Goal: Task Accomplishment & Management: Manage account settings

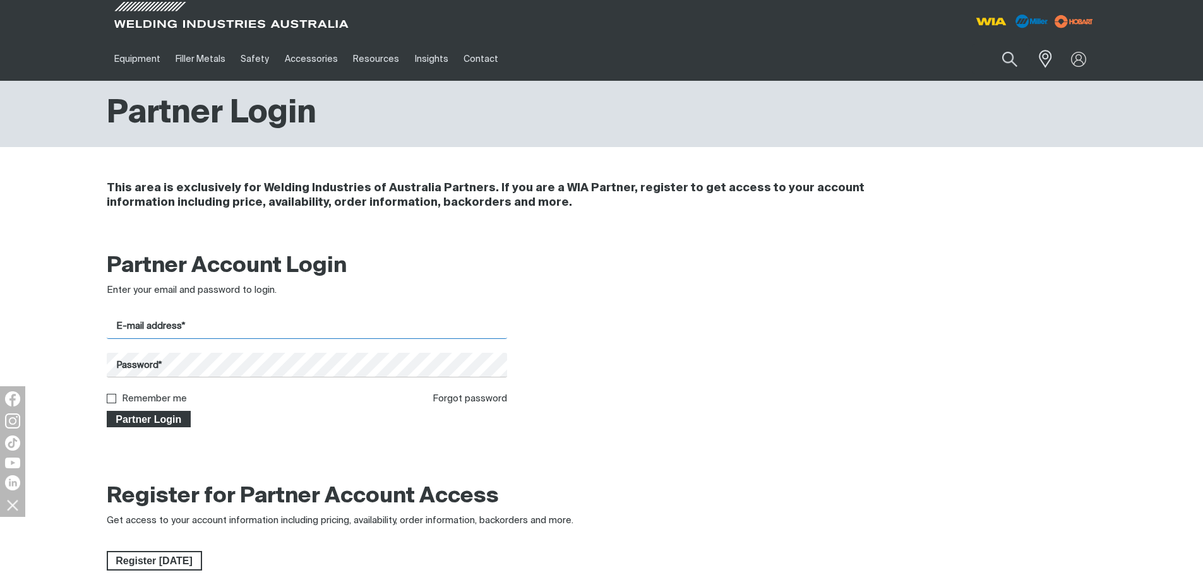
type input "[EMAIL_ADDRESS][DOMAIN_NAME]"
click at [172, 414] on span "Partner Login" at bounding box center [149, 419] width 82 height 16
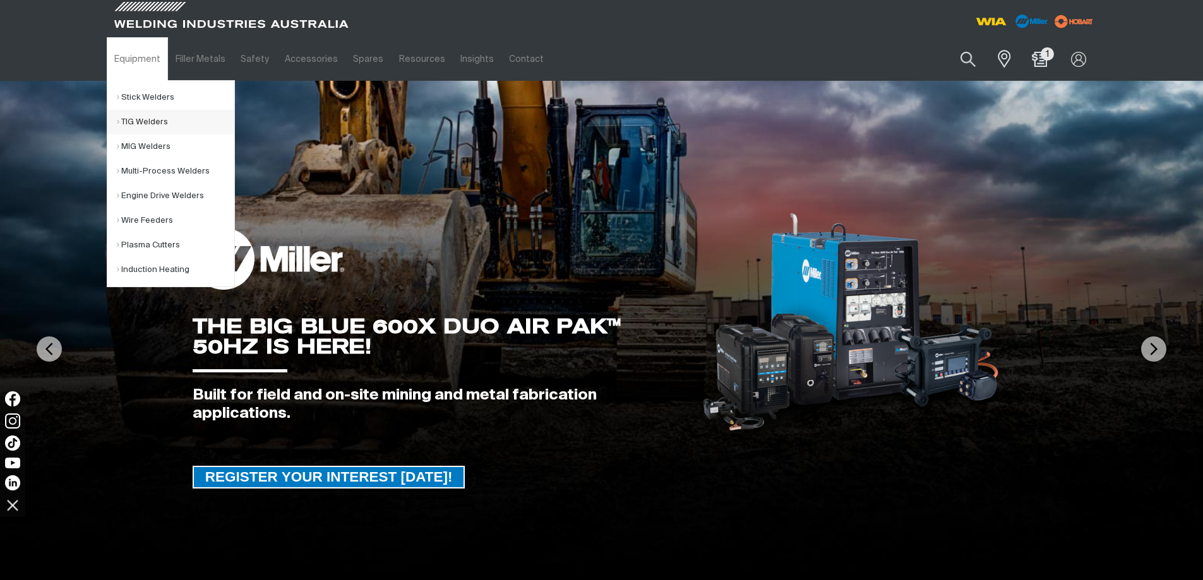
click at [142, 122] on link "TIG Welders" at bounding box center [175, 122] width 117 height 25
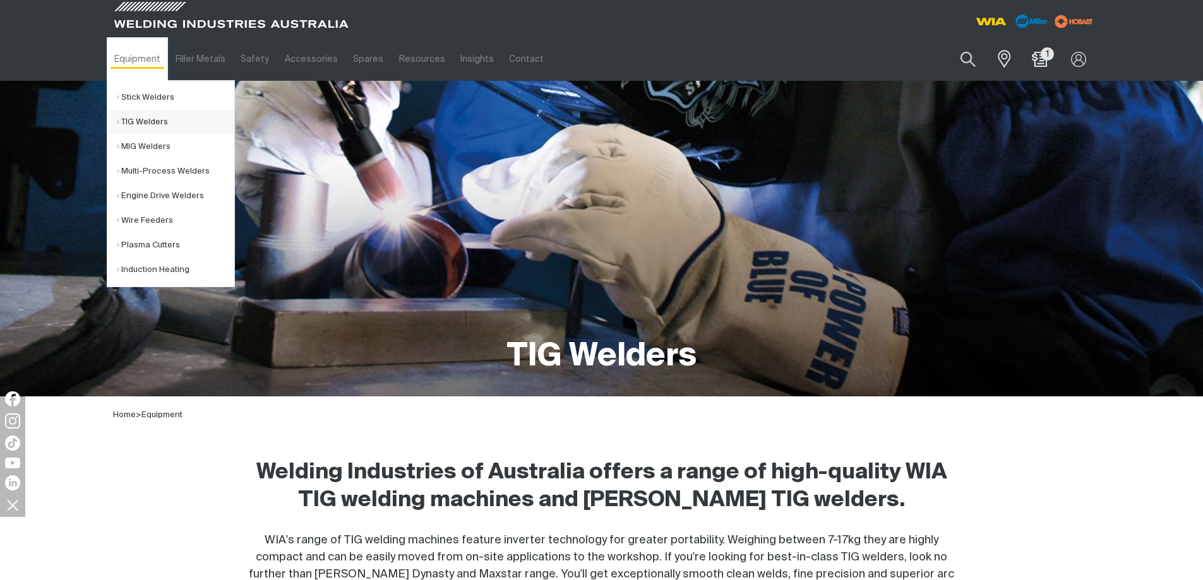
click at [133, 121] on link "TIG Welders" at bounding box center [175, 122] width 117 height 25
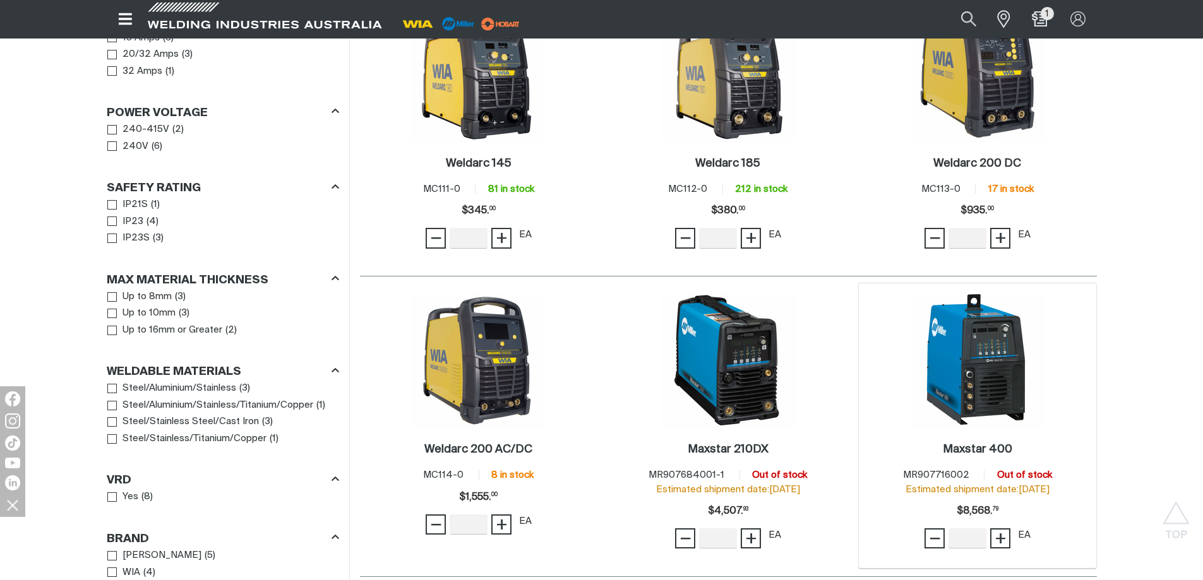
scroll to position [758, 0]
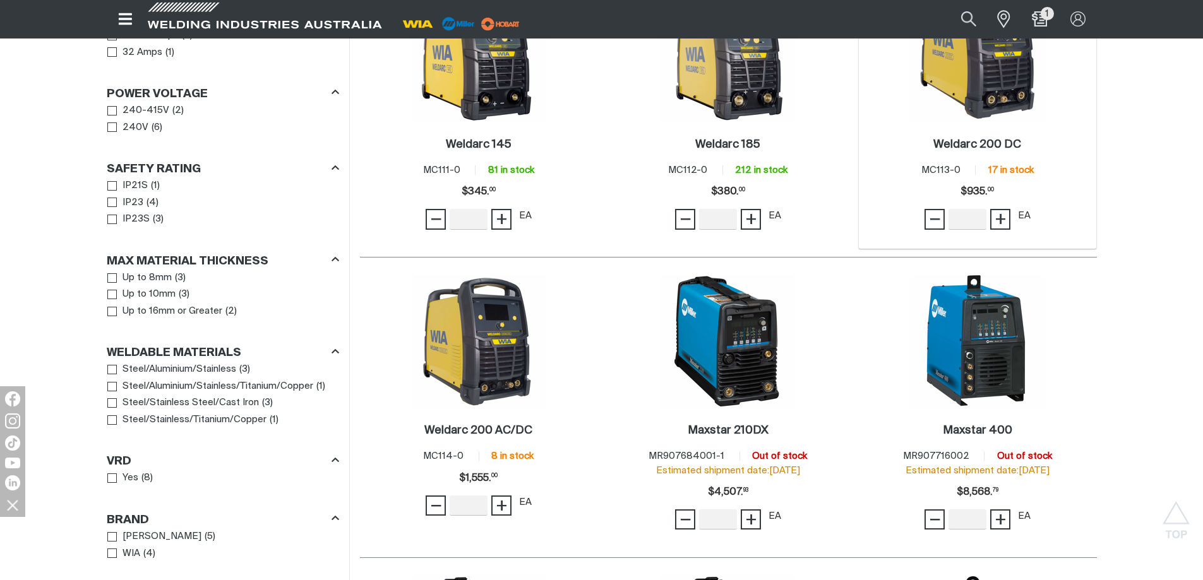
click at [960, 89] on img at bounding box center [977, 55] width 135 height 135
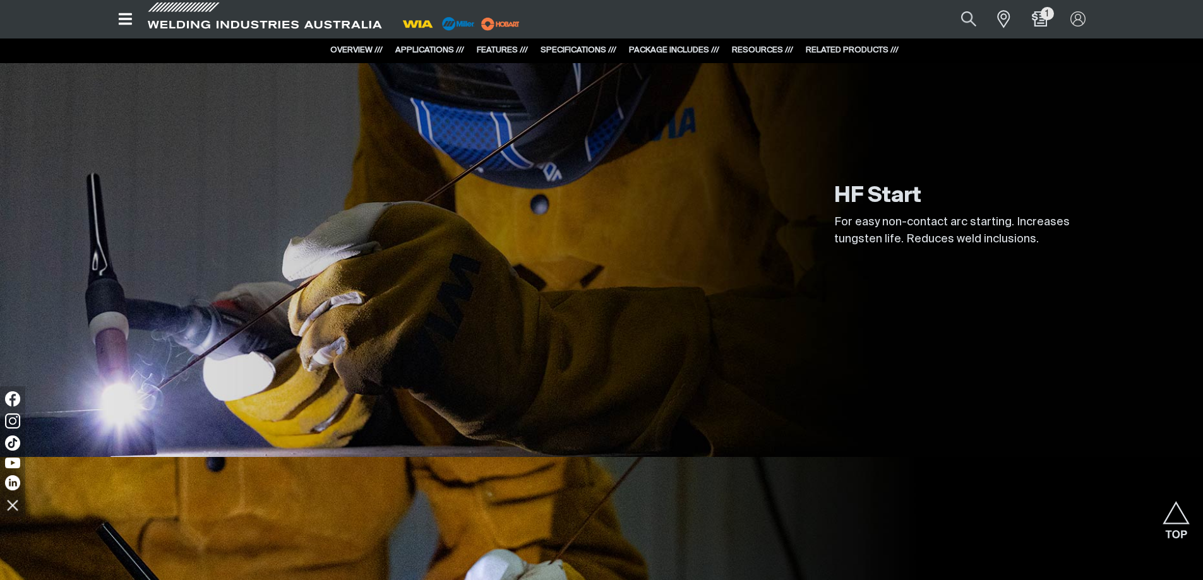
scroll to position [2526, 0]
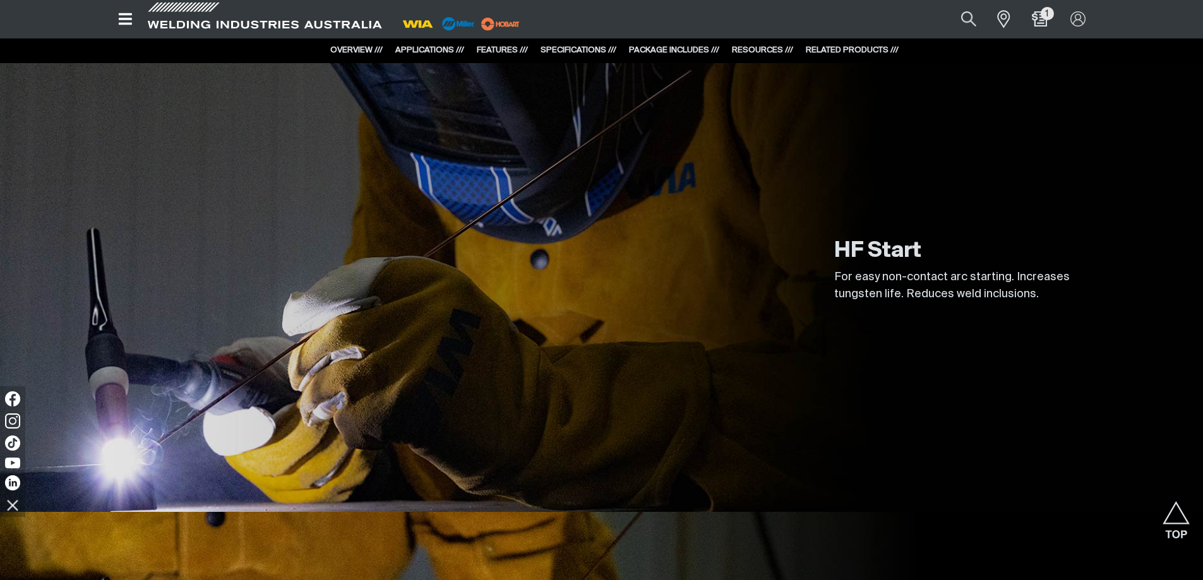
click at [688, 50] on link "PACKAGE INCLUDES ///" at bounding box center [674, 50] width 90 height 8
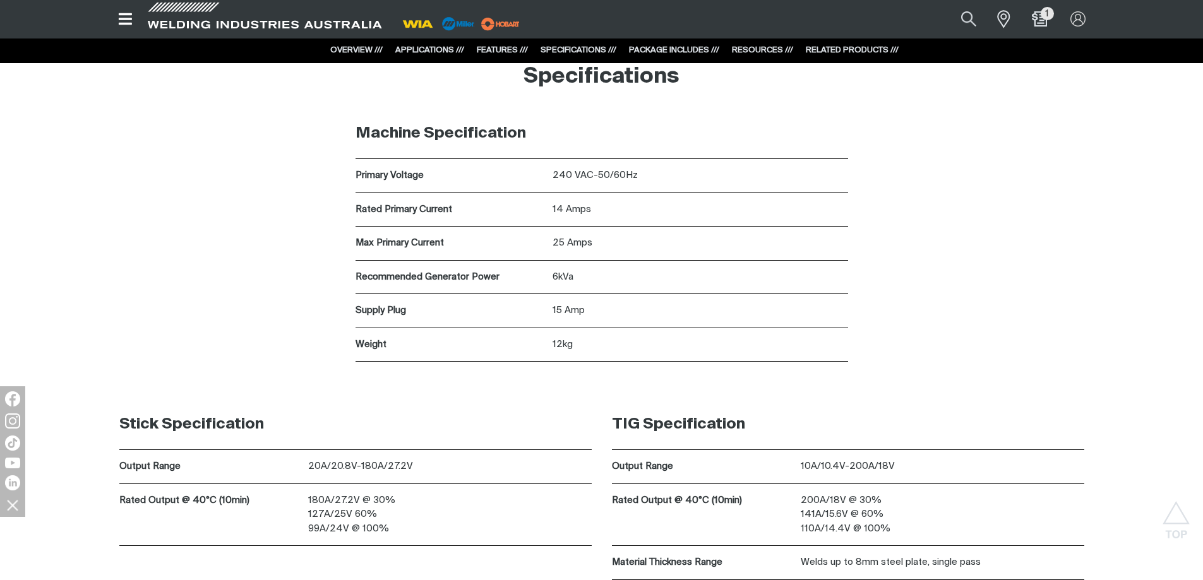
scroll to position [3536, 0]
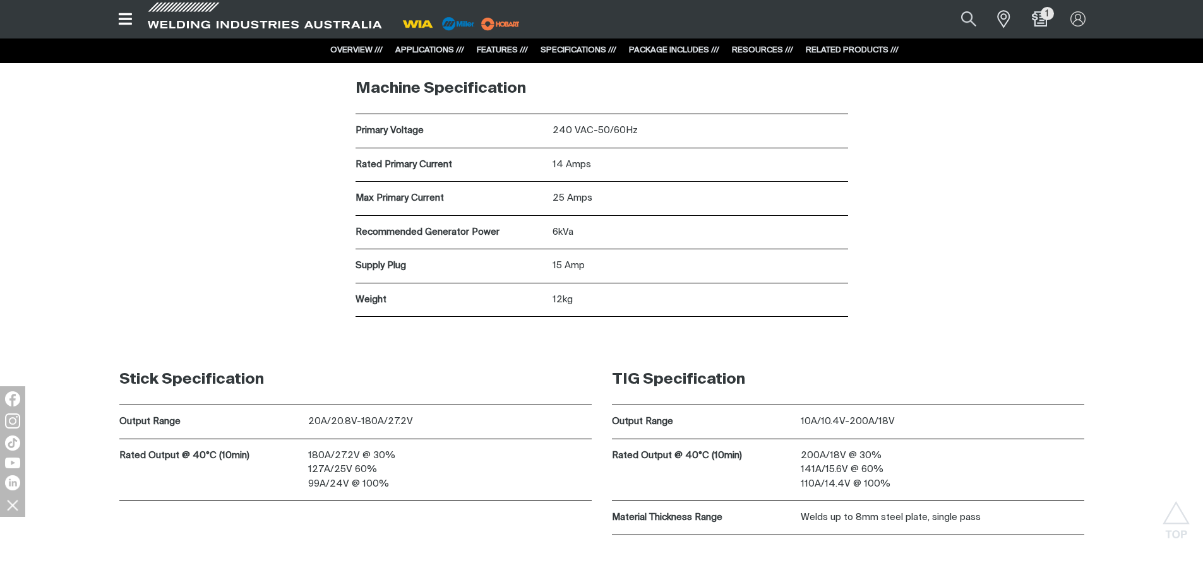
click at [742, 47] on link "RESOURCES ///" at bounding box center [762, 50] width 61 height 8
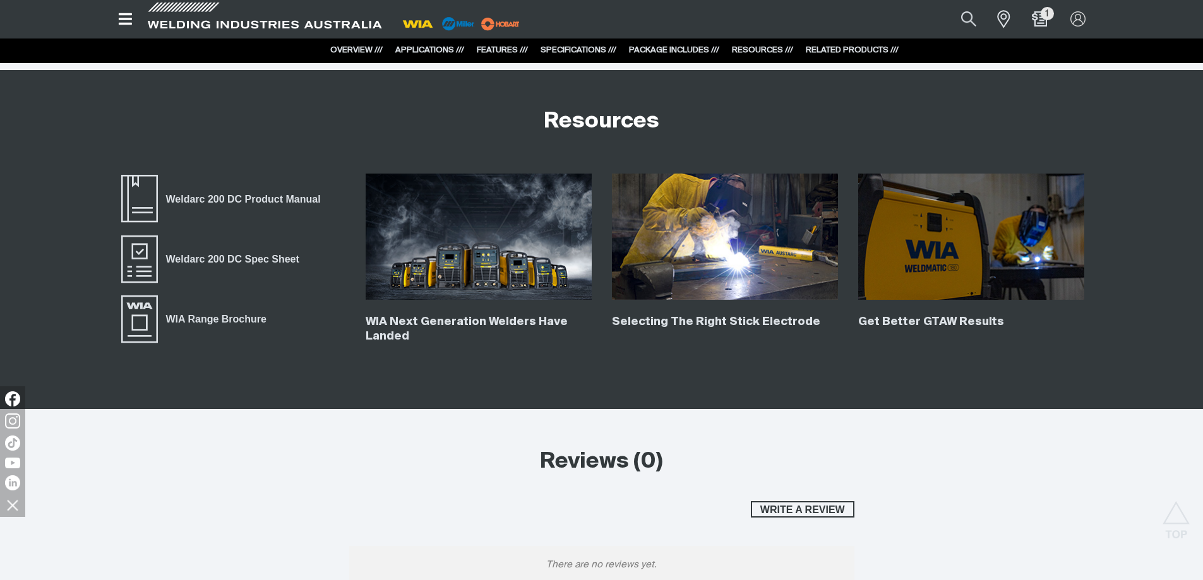
scroll to position [4417, 0]
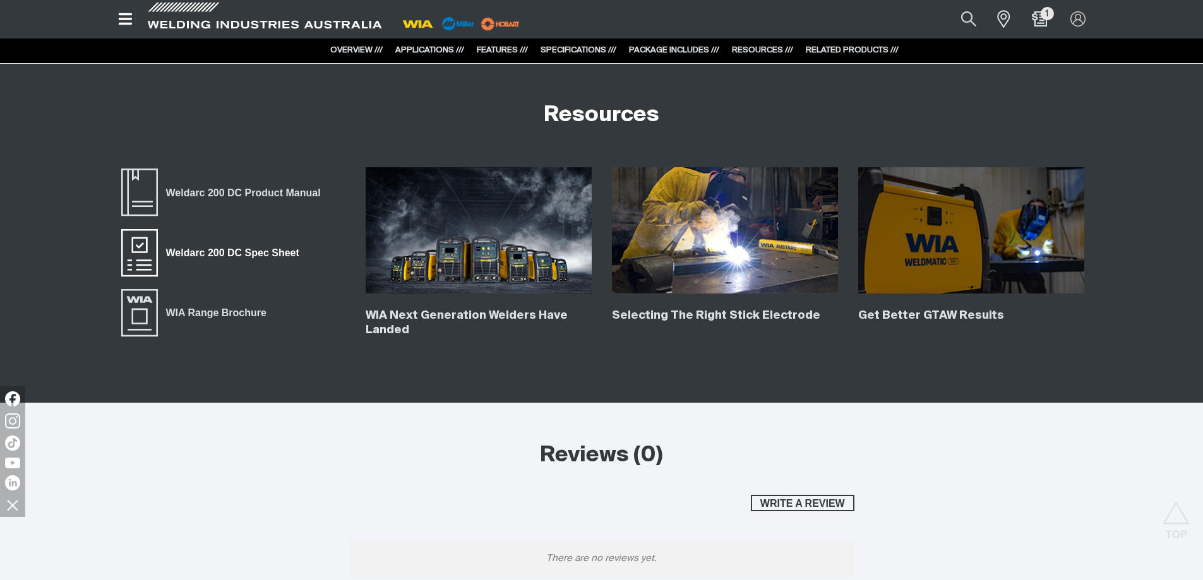
click at [177, 249] on span "Weldarc 200 DC Spec Sheet" at bounding box center [233, 253] width 150 height 16
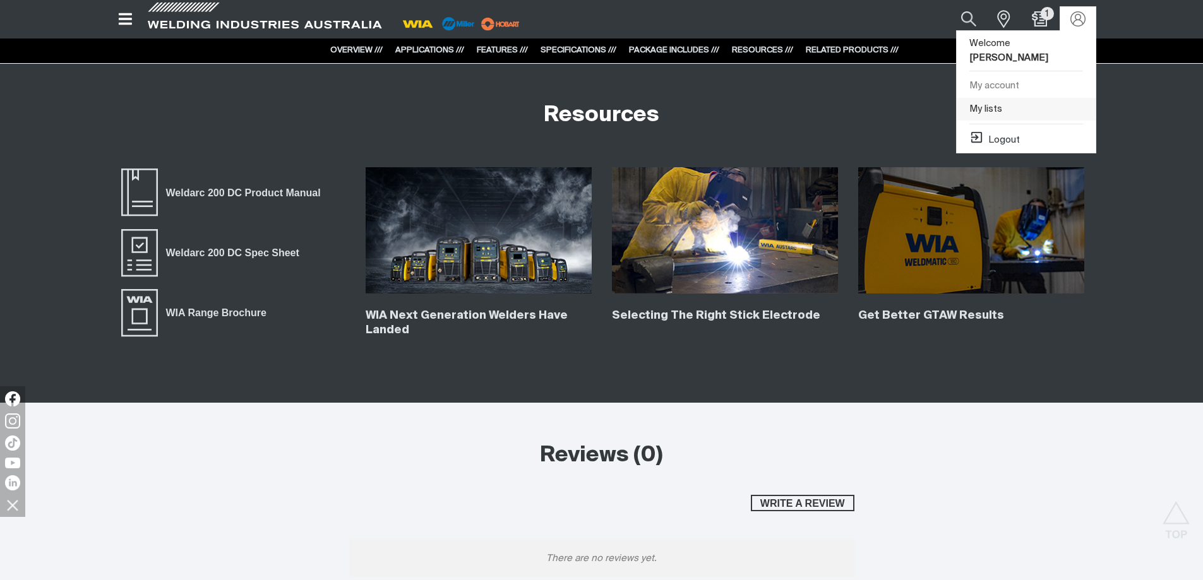
click at [985, 98] on link "My lists" at bounding box center [1026, 109] width 139 height 23
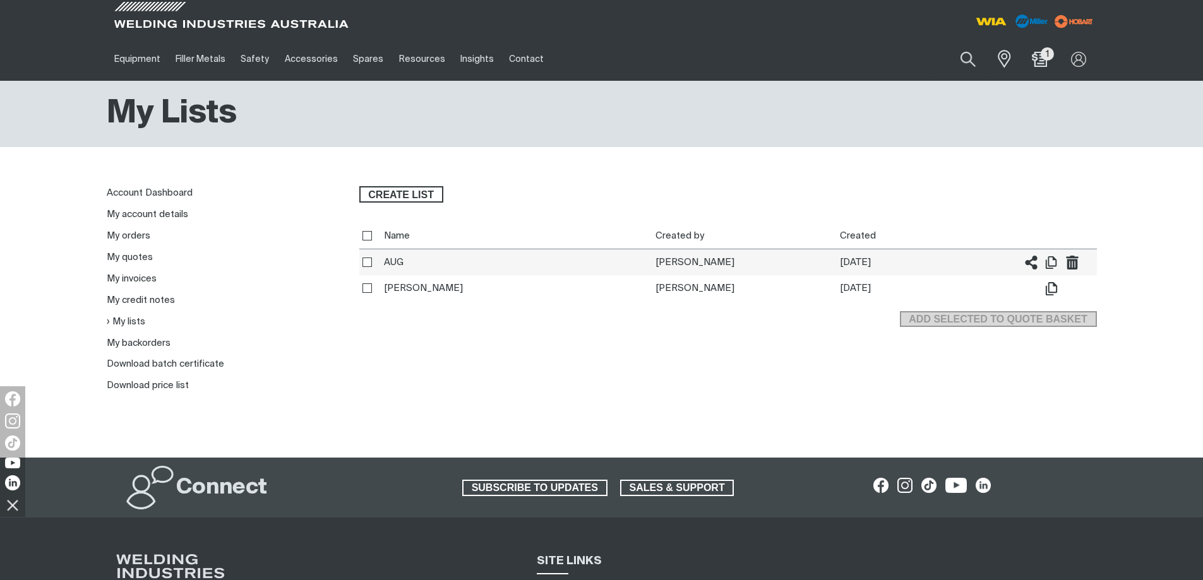
click at [393, 261] on th "AUG" at bounding box center [517, 262] width 272 height 27
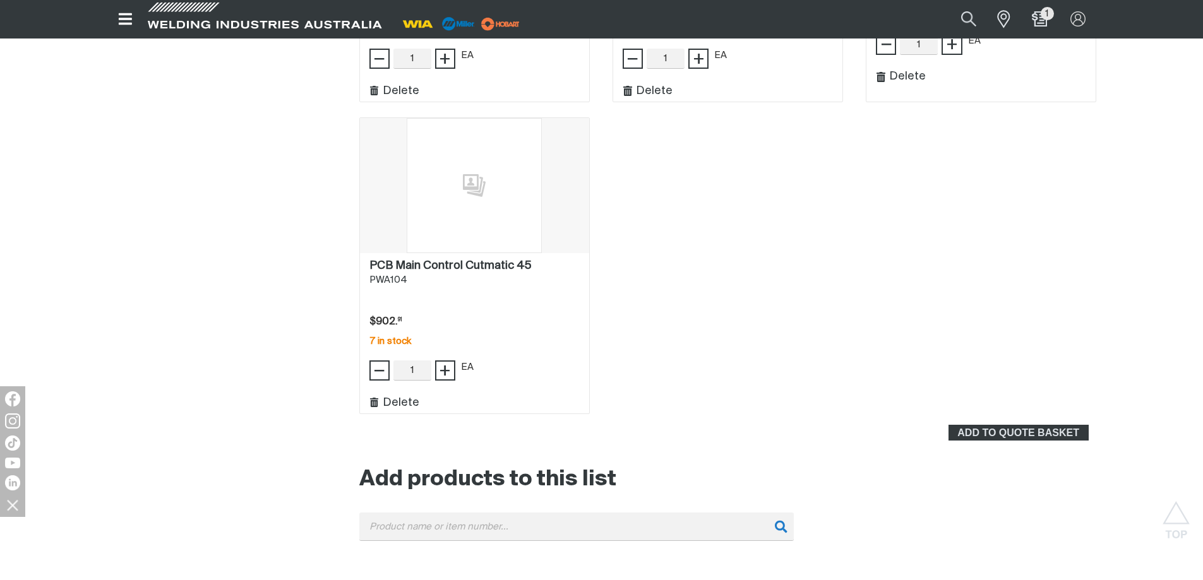
scroll to position [1582, 0]
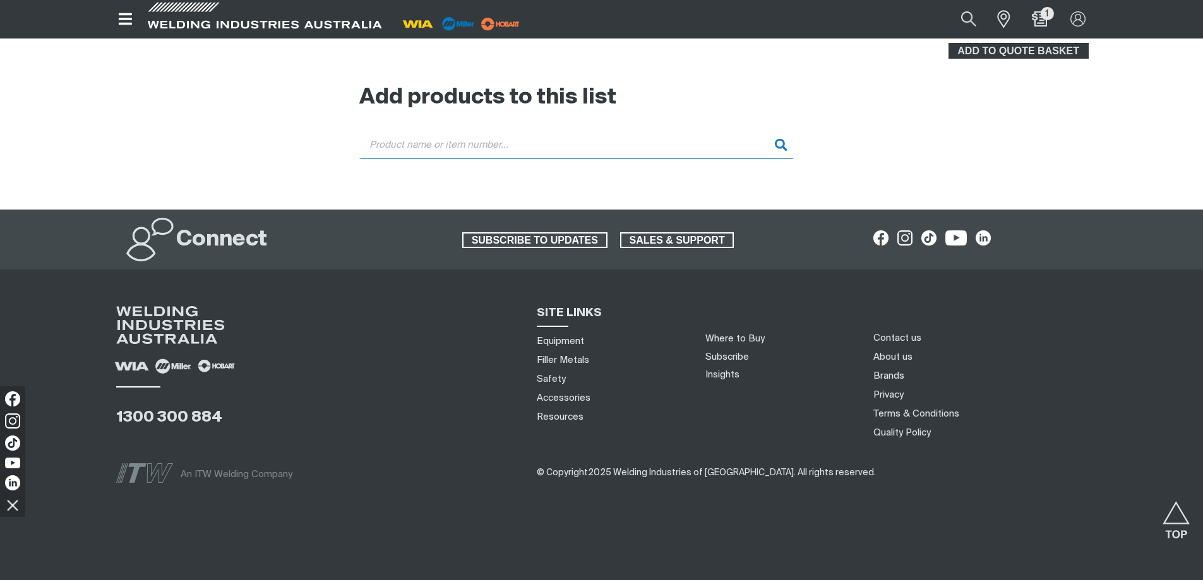
click at [536, 147] on input "Search" at bounding box center [576, 145] width 434 height 28
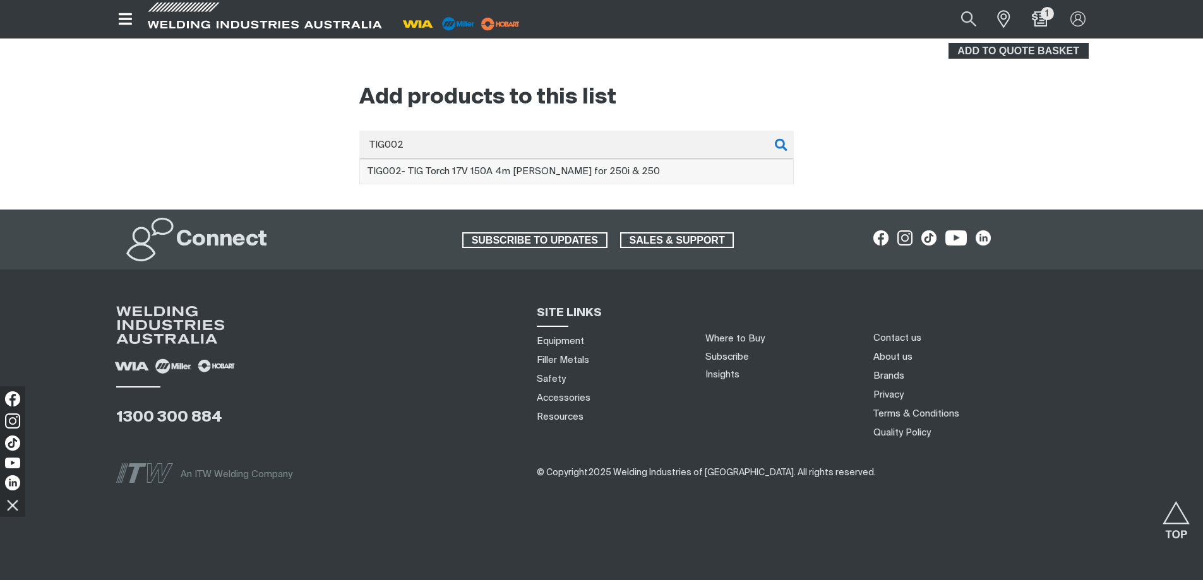
click at [525, 169] on span "TIG002 - TIG Torch 17V 150A 4m [PERSON_NAME] for 250i & 250" at bounding box center [514, 171] width 292 height 9
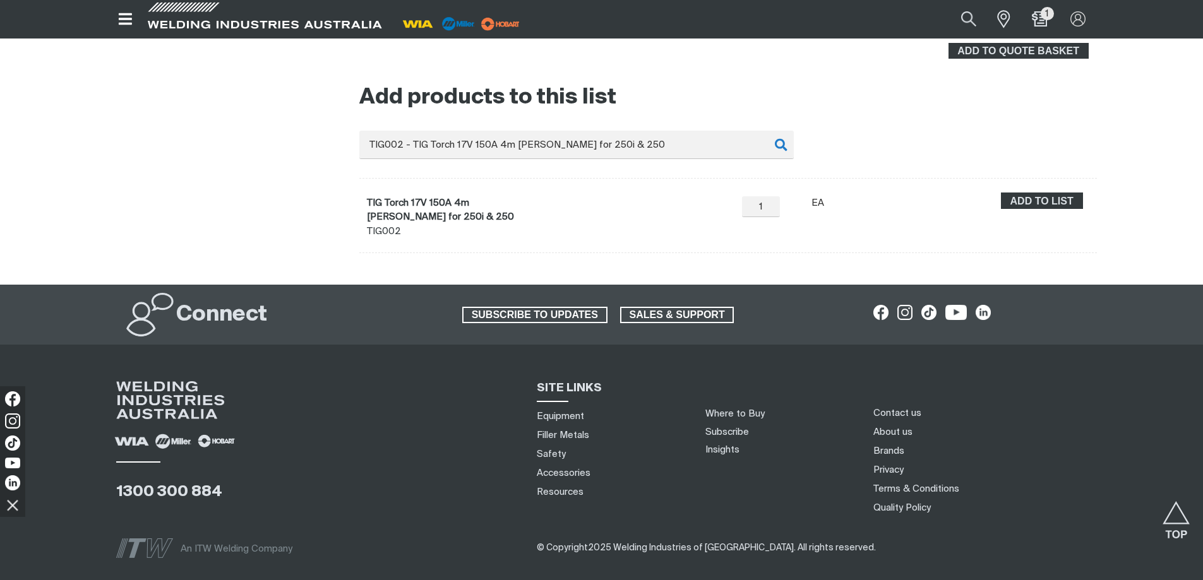
click at [1064, 193] on button "Add to list" at bounding box center [1042, 201] width 82 height 16
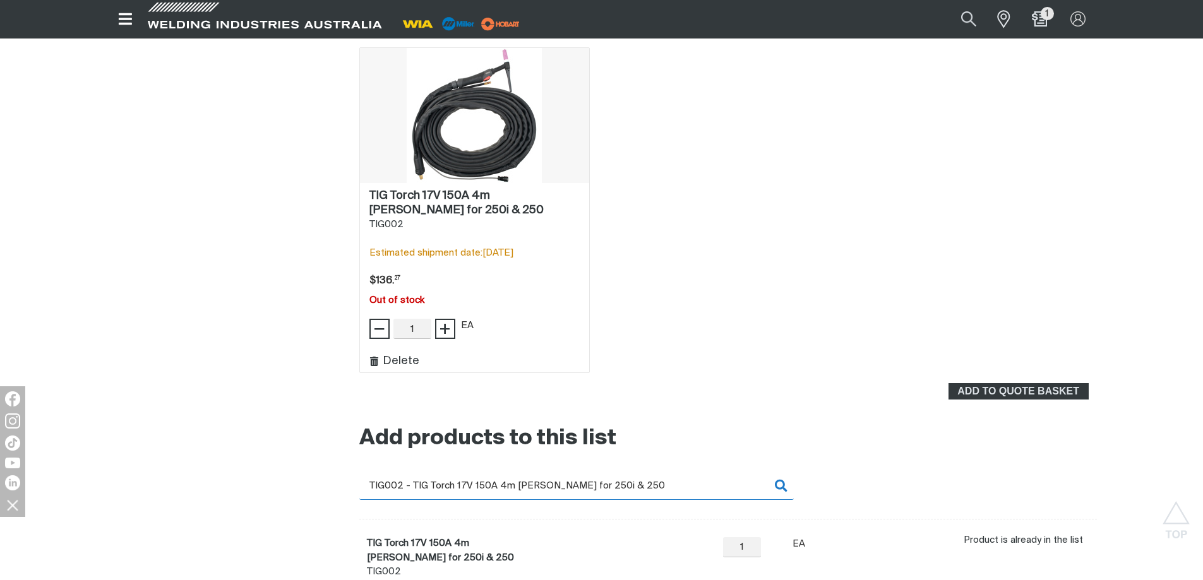
drag, startPoint x: 647, startPoint y: 483, endPoint x: 278, endPoint y: 496, distance: 368.4
type input "TO"
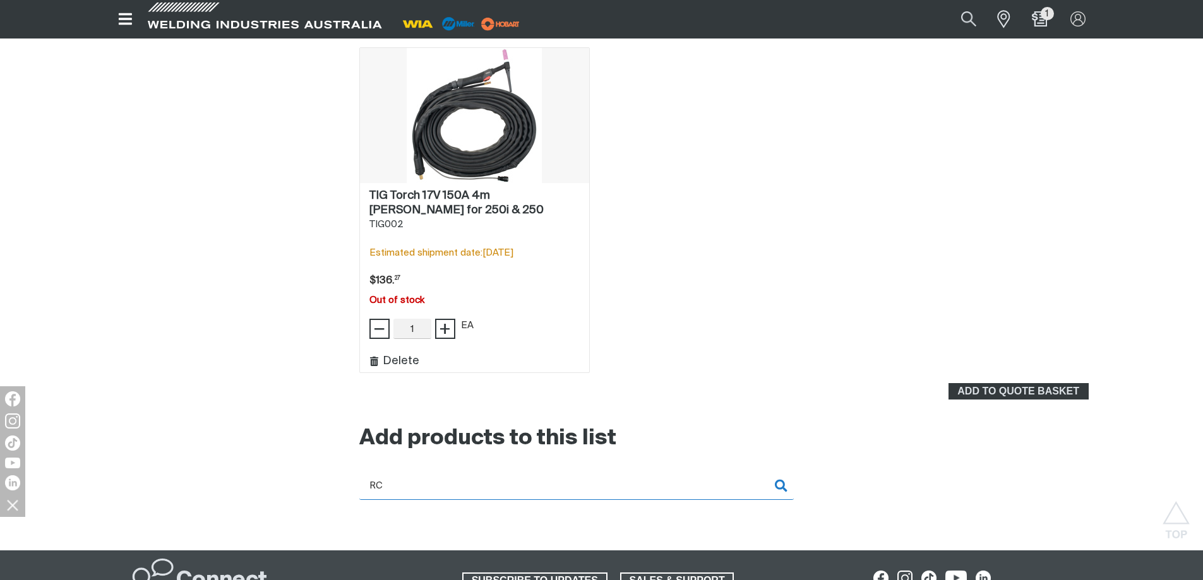
type input "R"
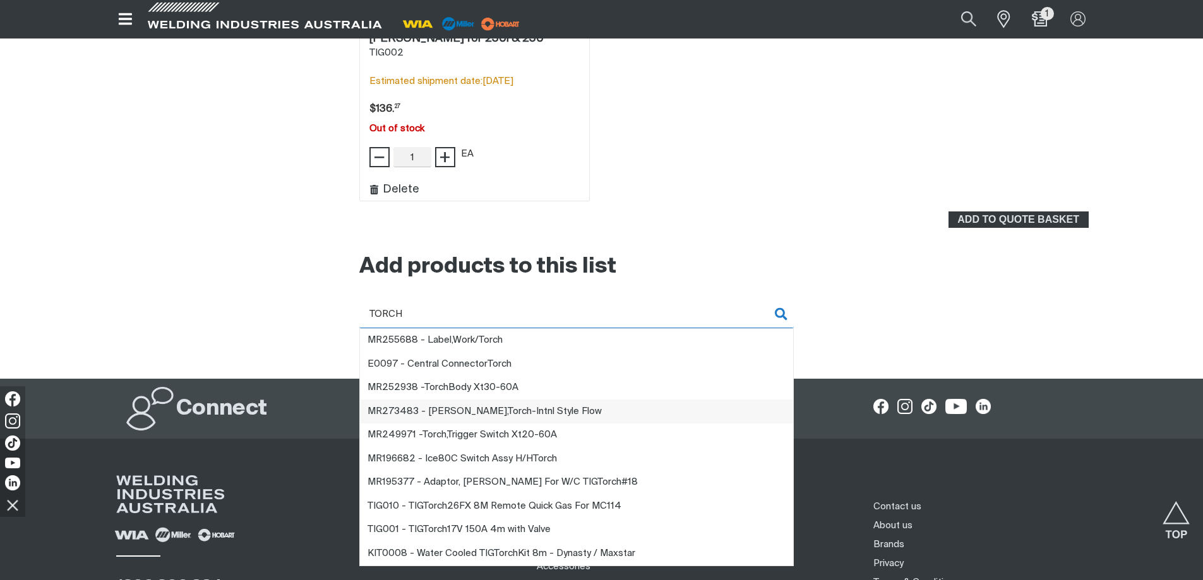
scroll to position [1771, 0]
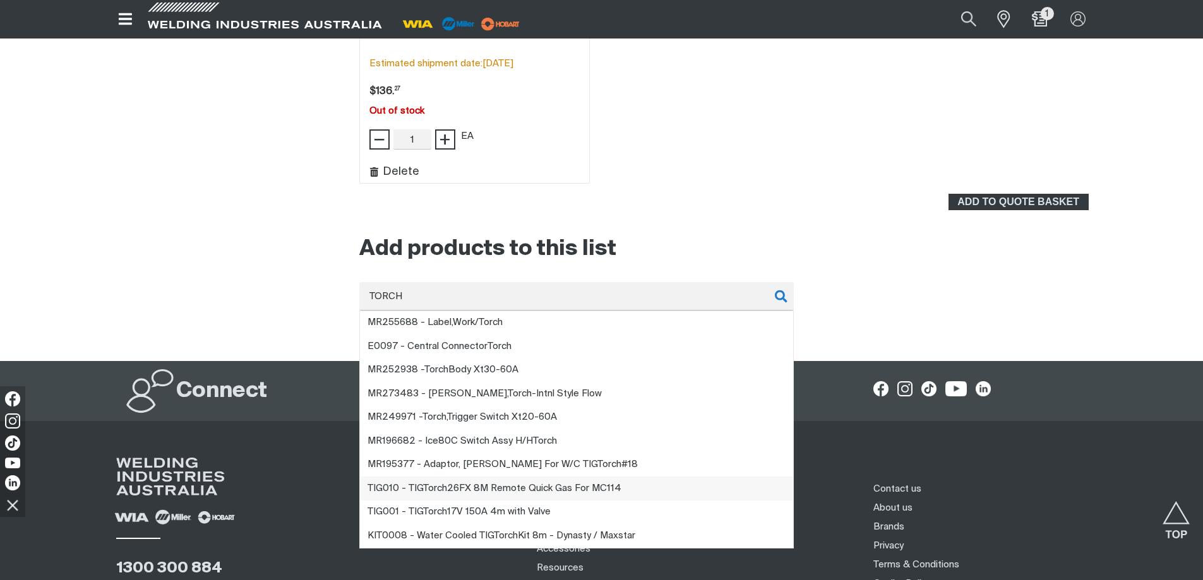
click at [618, 491] on span "TIG010 - TIG Torch 26FX 8M Remote Quick Gas For MC114" at bounding box center [495, 488] width 254 height 9
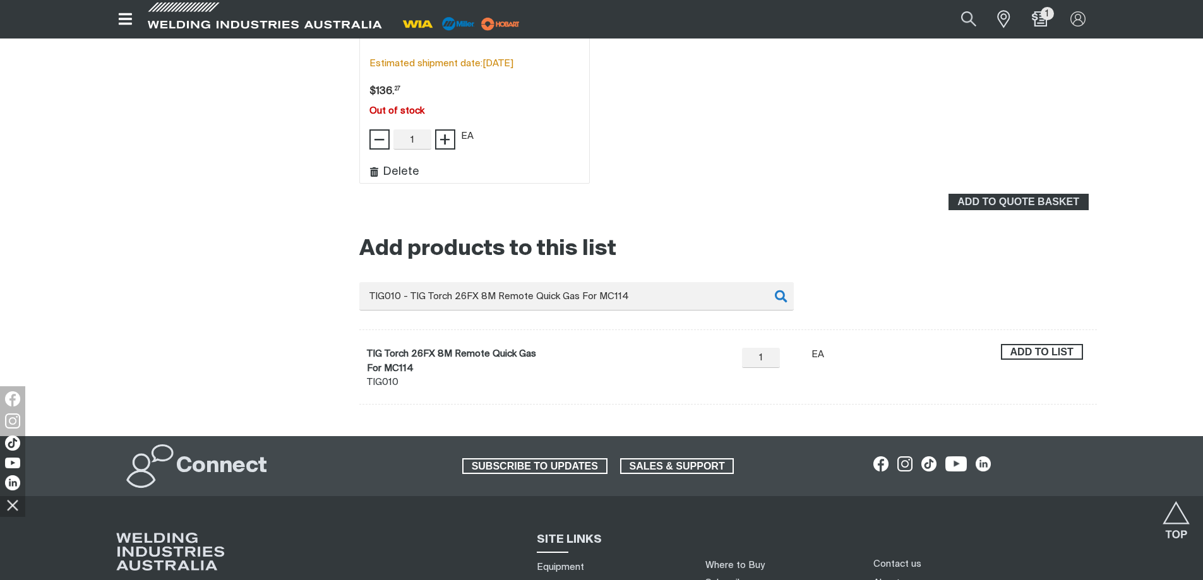
click at [1060, 351] on span "Add to list" at bounding box center [1042, 352] width 80 height 16
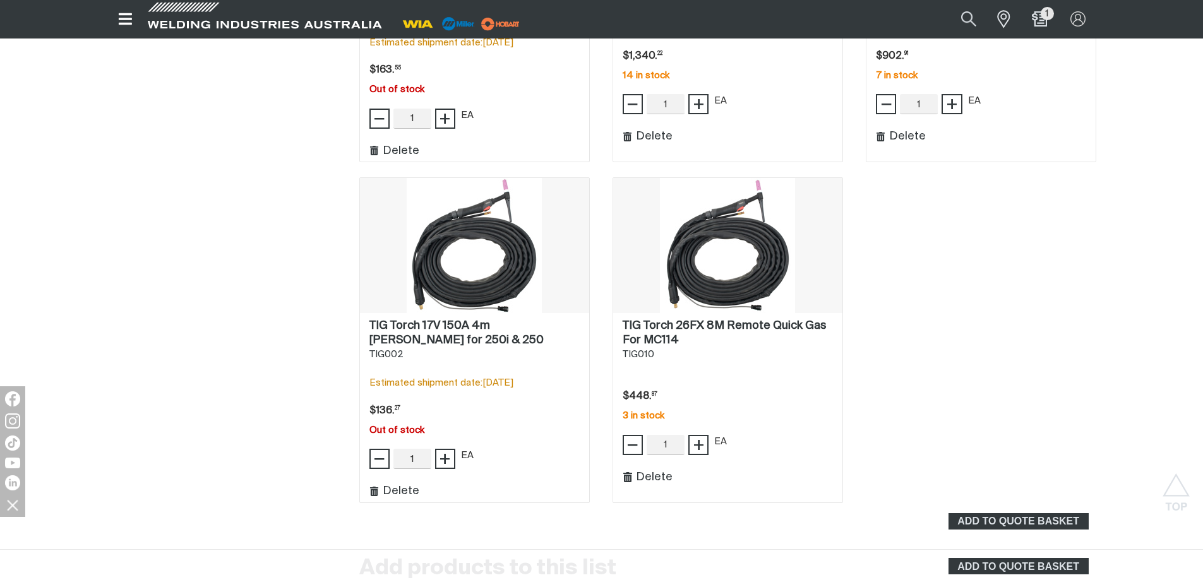
scroll to position [1708, 0]
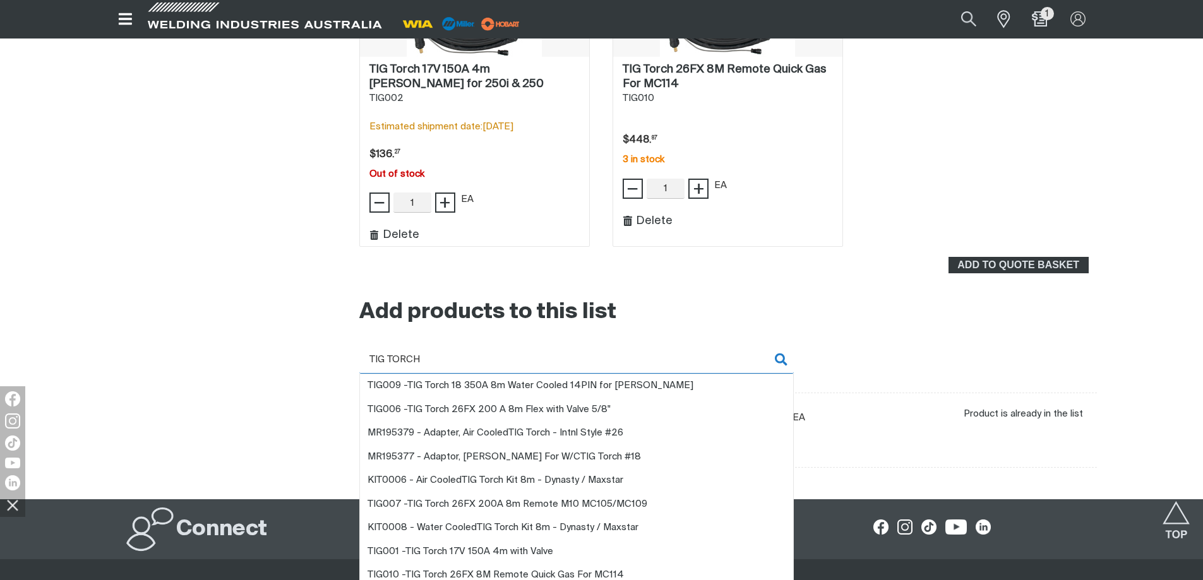
type input "TIG TORCH"
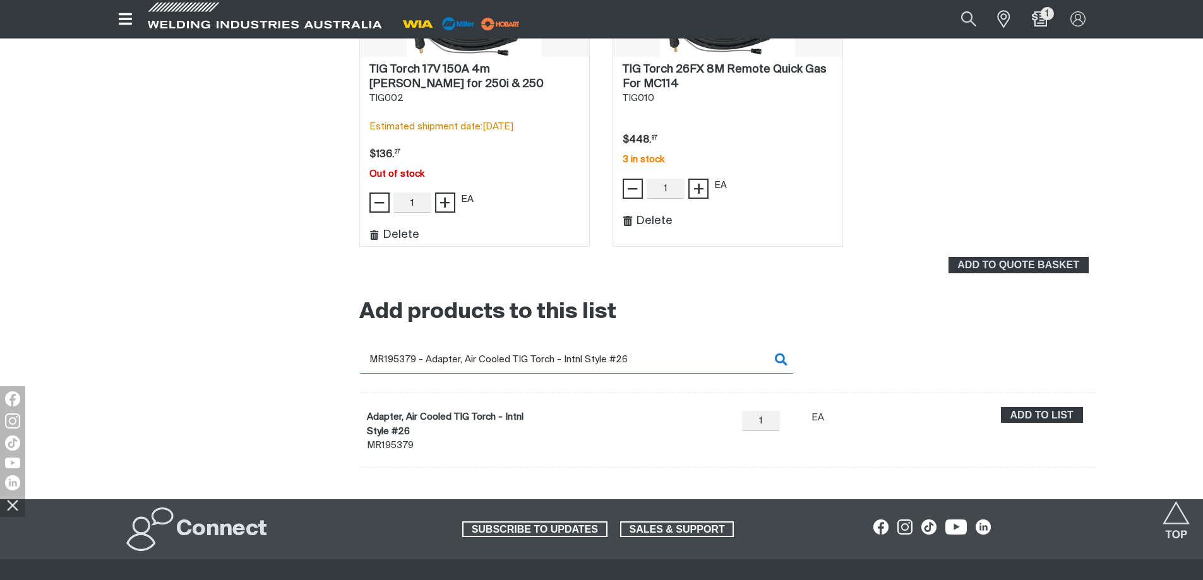
click at [680, 362] on input "MR195379 - Adapter, Air Cooled TIG Torch - Intnl Style #26" at bounding box center [576, 359] width 434 height 28
click at [680, 361] on input "MR195379 - Adapter, Air Cooled TIG Torch - Intnl Style #26" at bounding box center [576, 359] width 434 height 28
drag, startPoint x: 680, startPoint y: 361, endPoint x: 497, endPoint y: 356, distance: 183.2
click at [497, 356] on input "MR195379 - Adapter, Air Cooled TIG Torch - Intnl Style #26" at bounding box center [576, 359] width 434 height 28
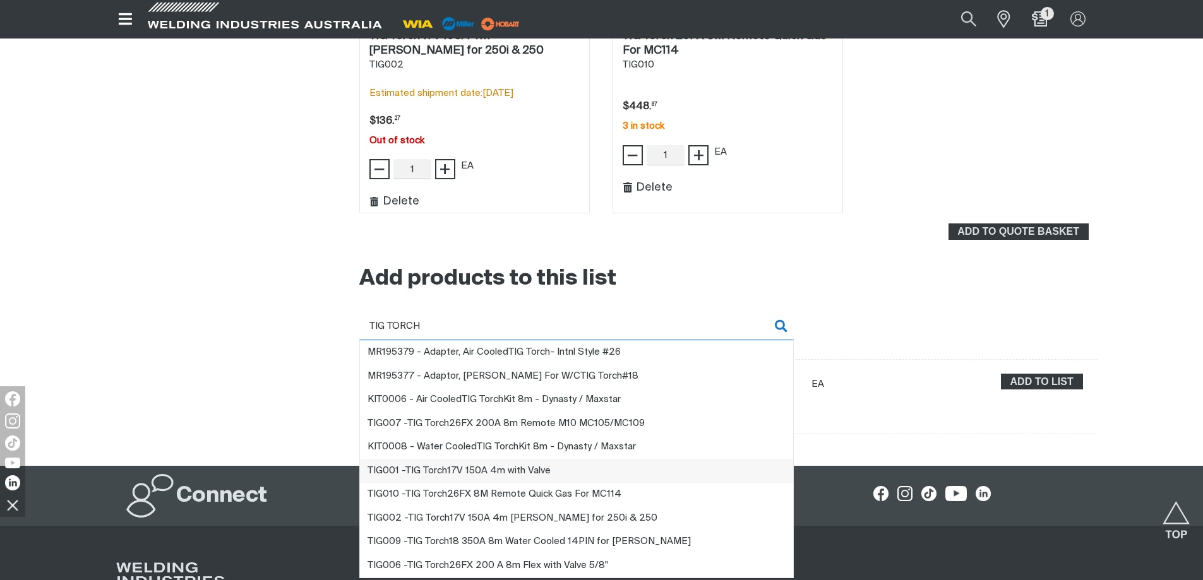
scroll to position [1771, 0]
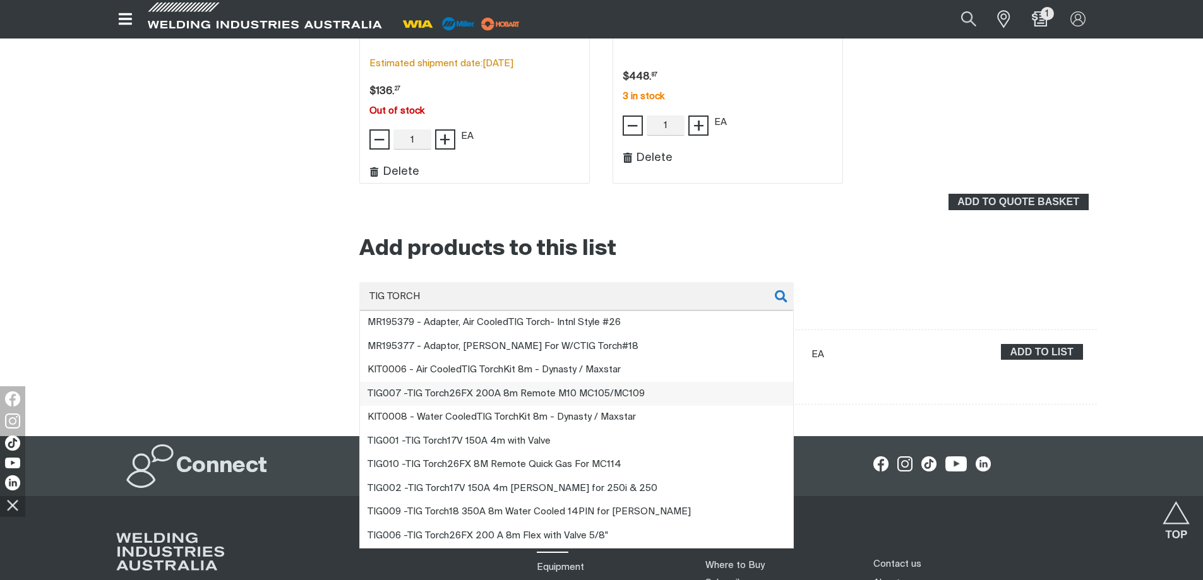
click at [478, 393] on span "TIG007 - TIG Torch 26FX 200A 8m Remote M10 MC105/MC109" at bounding box center [506, 393] width 277 height 9
type input "TIG007 - TIG Torch 26FX 200A 8m Remote M10 MC105/MC109"
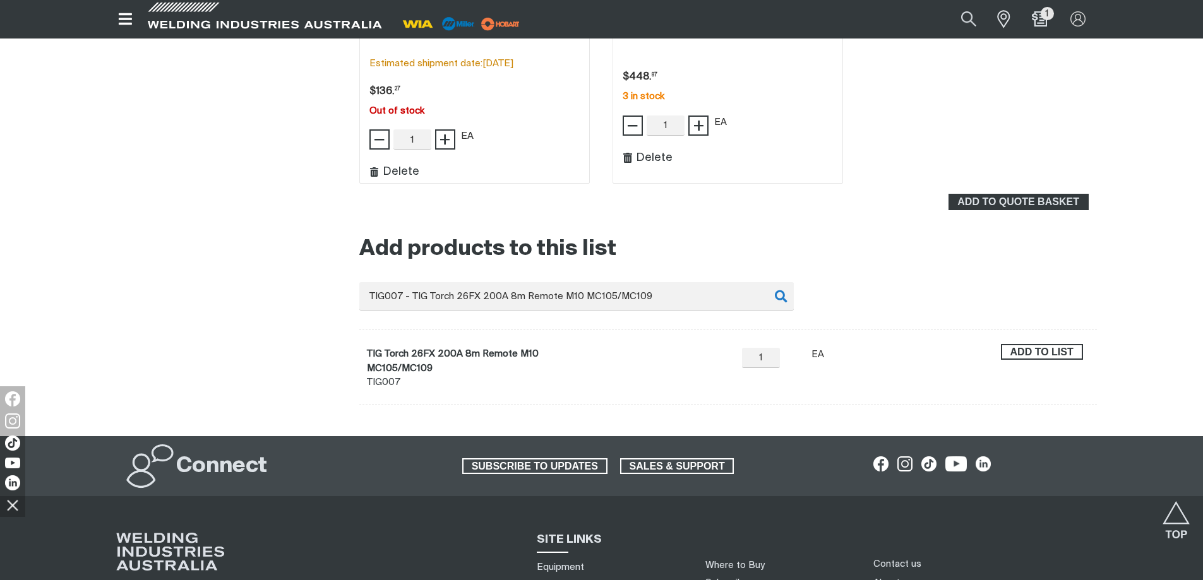
click at [1033, 354] on span "Add to list" at bounding box center [1042, 352] width 80 height 16
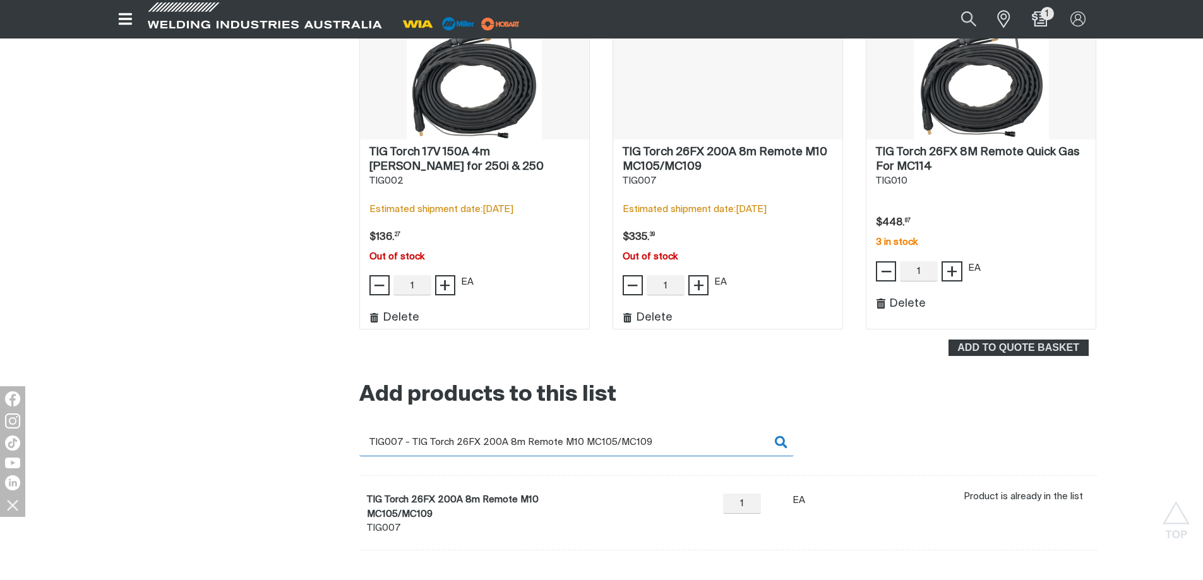
scroll to position [1392, 0]
